Goal: Check status

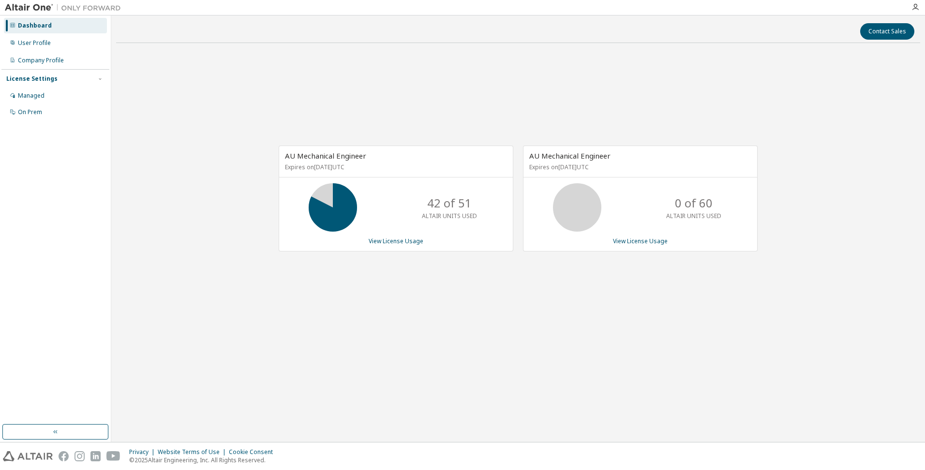
click at [403, 72] on div "AU Mechanical Engineer Expires on April 16, 2026 UTC 42 of 51 ALTAIR UNITS USED…" at bounding box center [518, 204] width 804 height 306
click at [917, 4] on icon "button" at bounding box center [916, 7] width 8 height 8
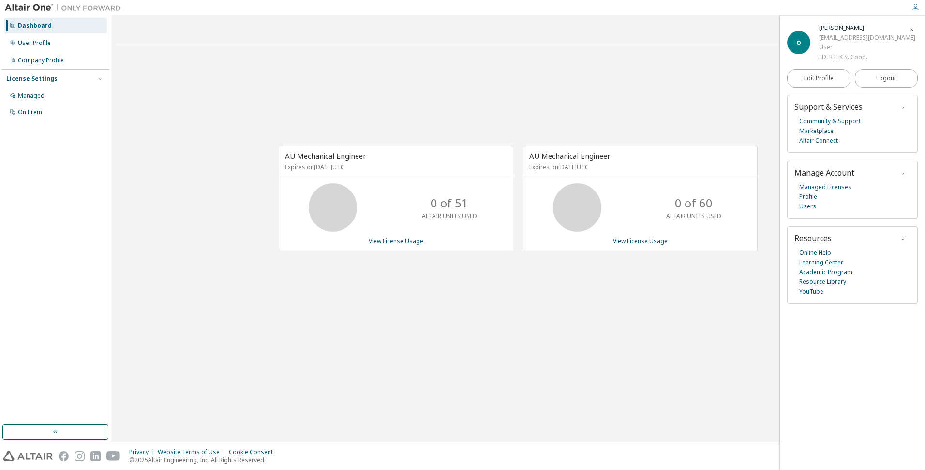
click at [612, 96] on div "AU Mechanical Engineer Expires on [DATE] UTC 0 of 51 ALTAIR UNITS USED View Lic…" at bounding box center [518, 204] width 804 height 306
